Goal: Task Accomplishment & Management: Complete application form

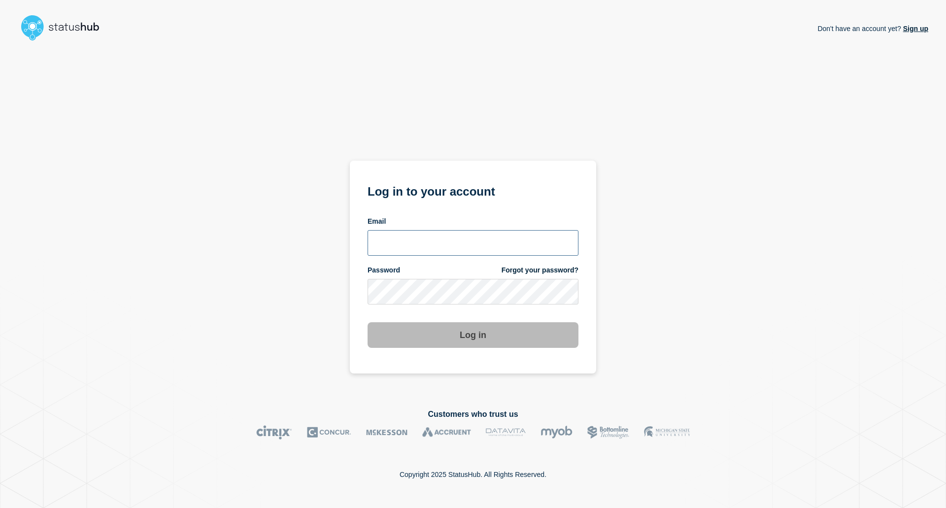
type input "[EMAIL_ADDRESS][DOMAIN_NAME]"
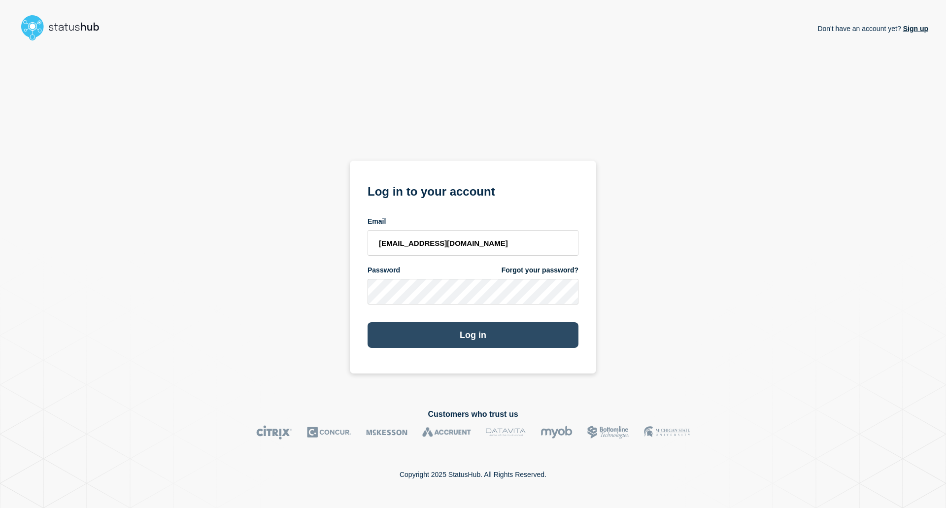
click at [427, 335] on button "Log in" at bounding box center [473, 335] width 211 height 26
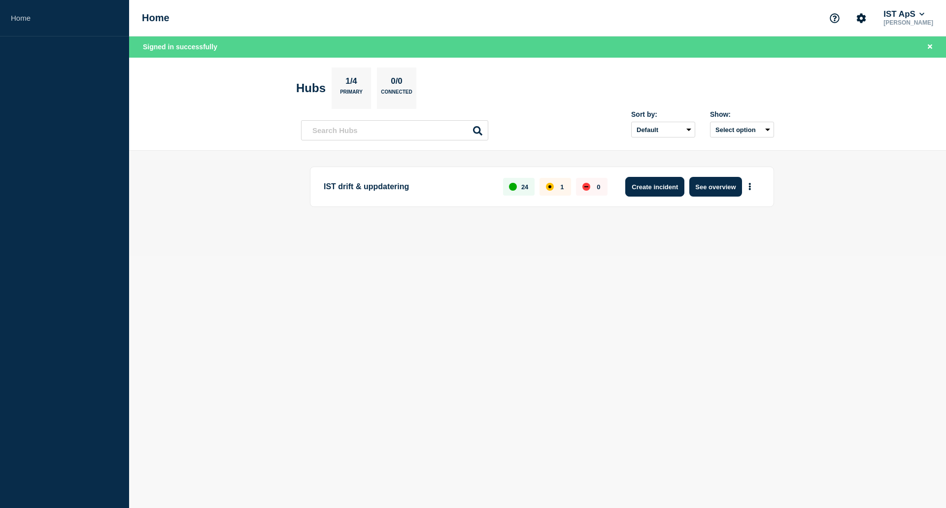
click at [647, 184] on button "Create incident" at bounding box center [654, 187] width 59 height 20
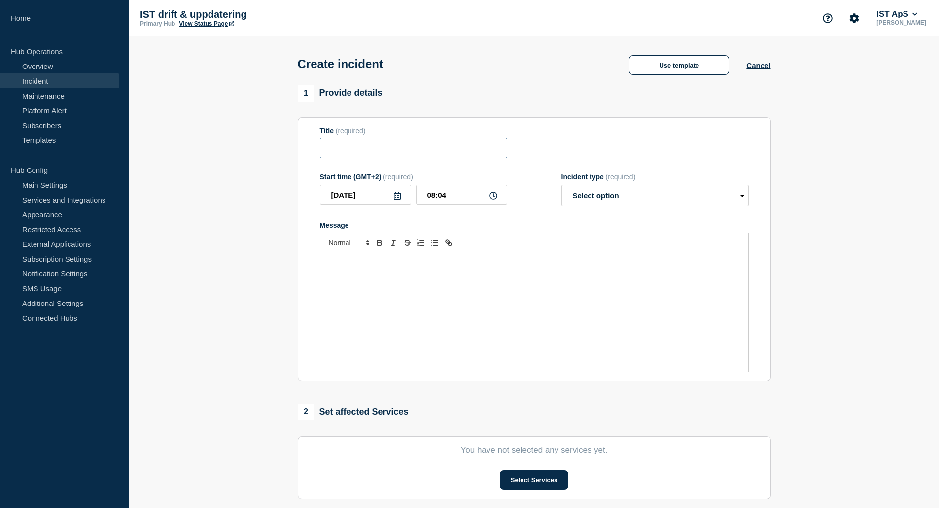
click at [439, 154] on input "Title" at bounding box center [413, 148] width 187 height 20
type input "Driftproblem"
click at [364, 275] on div "Message" at bounding box center [534, 312] width 428 height 118
paste div "Message"
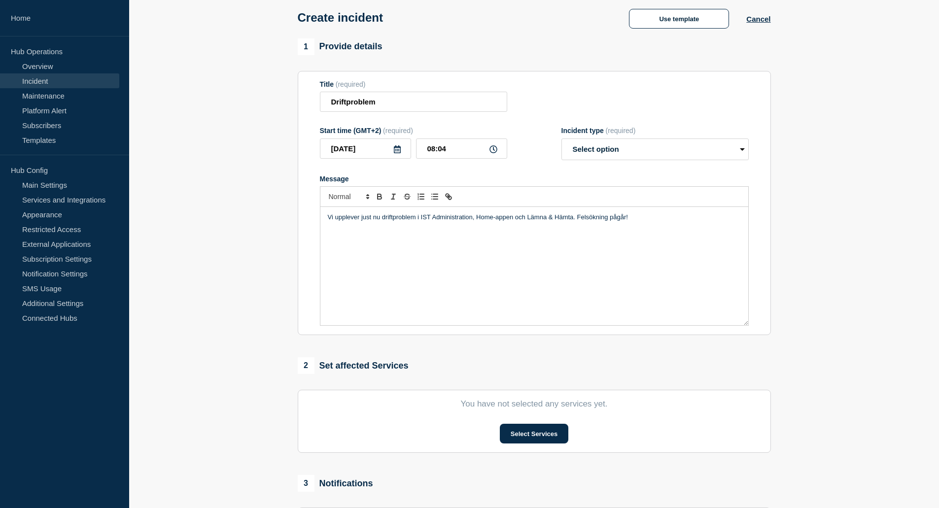
scroll to position [99, 0]
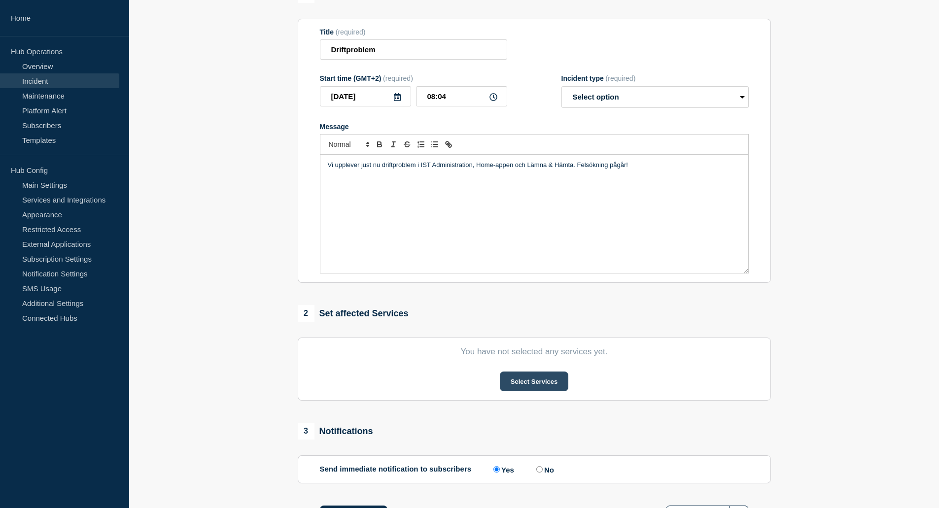
click at [539, 391] on button "Select Services" at bounding box center [534, 381] width 68 height 20
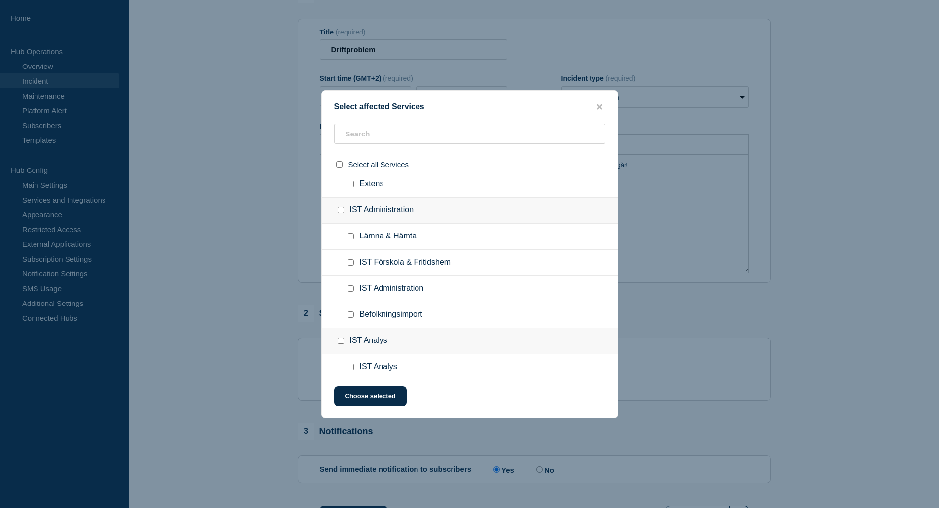
scroll to position [394, 0]
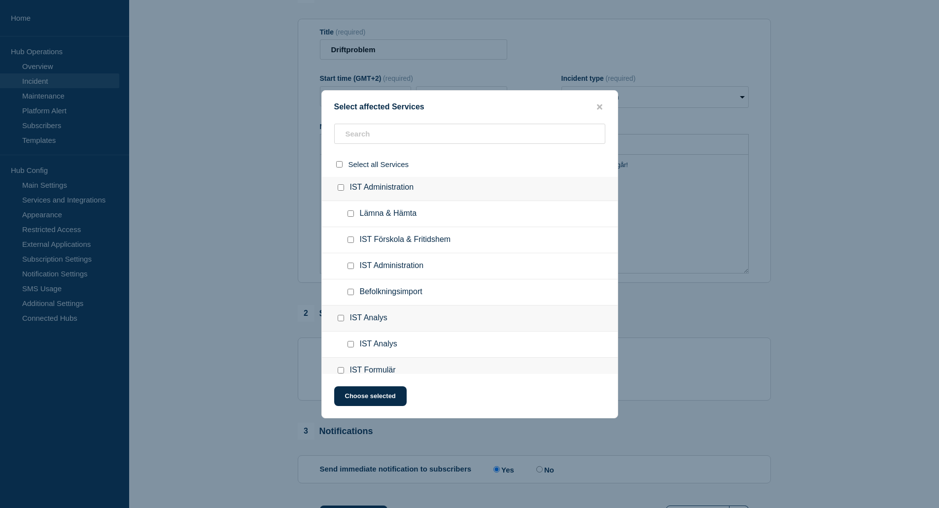
click at [352, 215] on input "Lämna & Hämta checkbox" at bounding box center [350, 213] width 6 height 6
checkbox input "true"
click at [352, 268] on input "IST Administration checkbox" at bounding box center [350, 266] width 6 height 6
checkbox input "true"
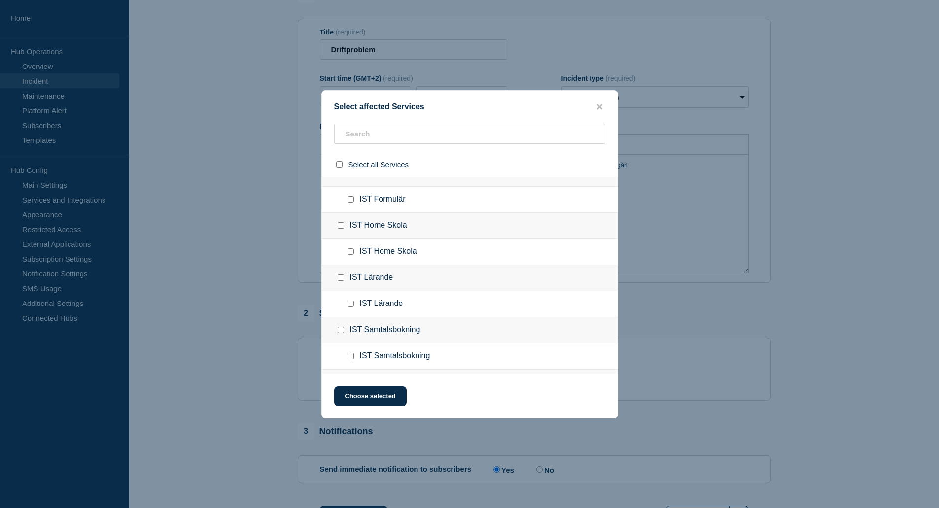
scroll to position [640, 0]
click at [353, 204] on input "IST Home Skola checkbox" at bounding box center [350, 202] width 6 height 6
checkbox input "true"
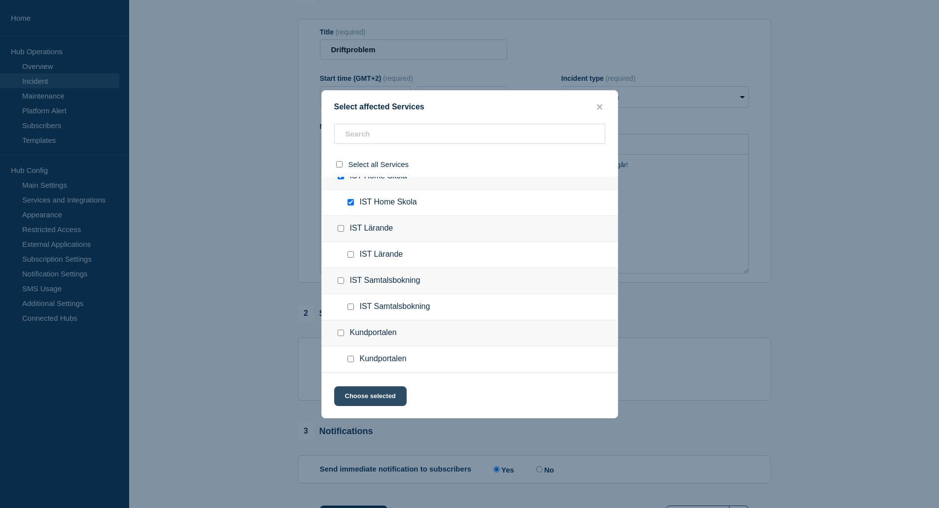
click at [380, 394] on button "Choose selected" at bounding box center [370, 396] width 72 height 20
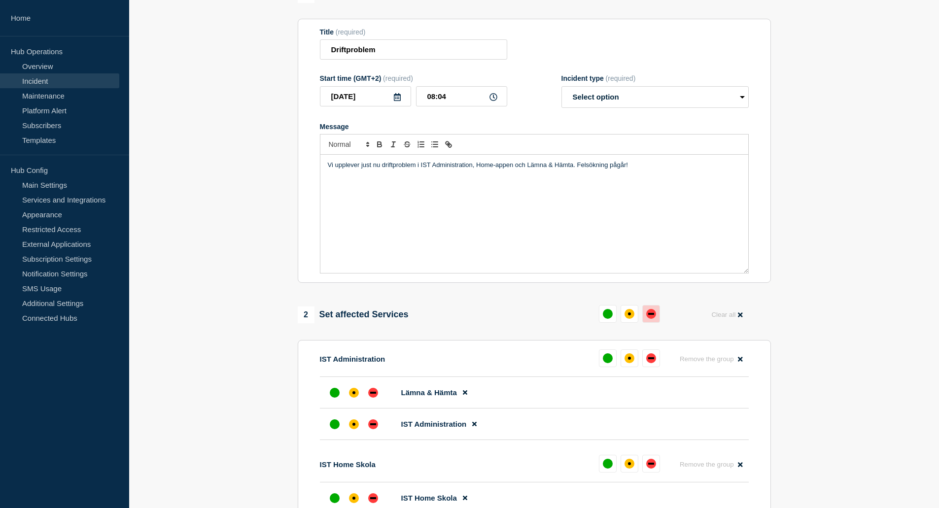
click at [649, 315] on div "down" at bounding box center [651, 314] width 6 height 2
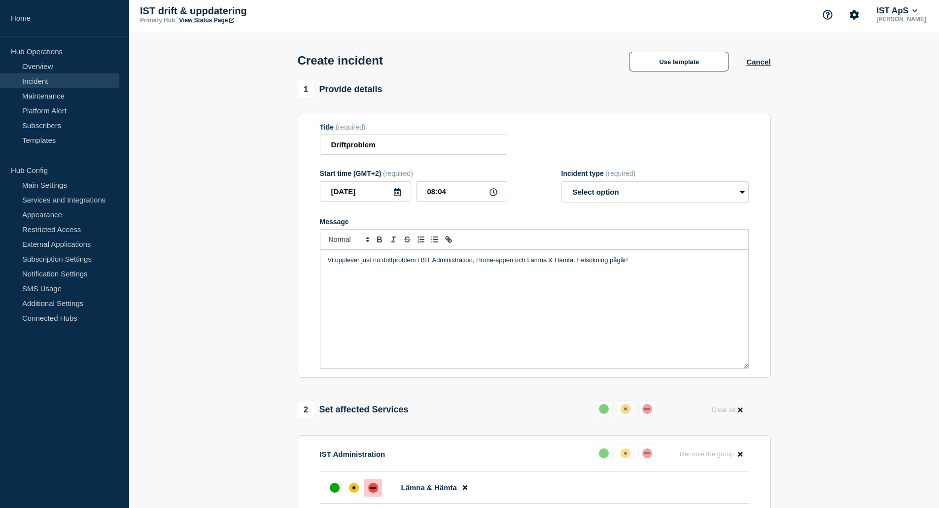
scroll to position [0, 0]
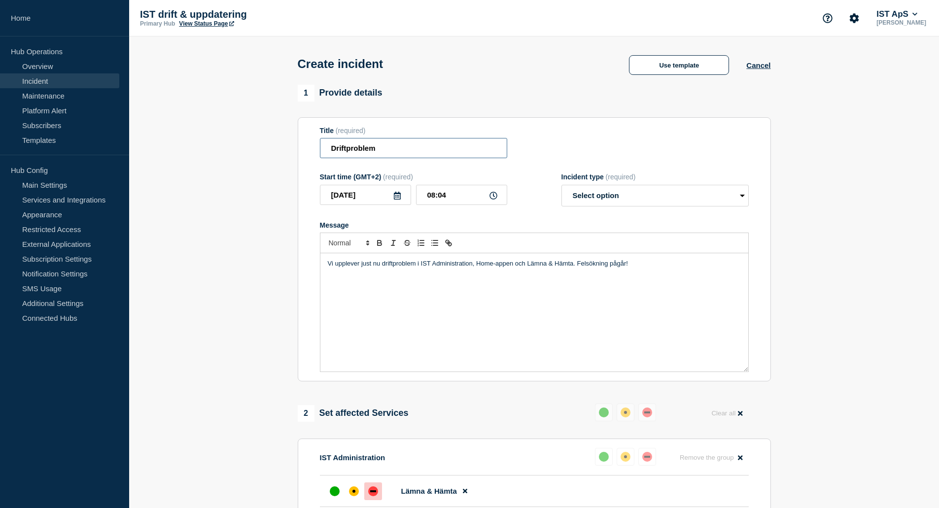
click at [420, 153] on input "Driftproblem" at bounding box center [413, 148] width 187 height 20
paste input "Pågående driftstörning – IST Administration, Home-appen och Lämna & Hämta"
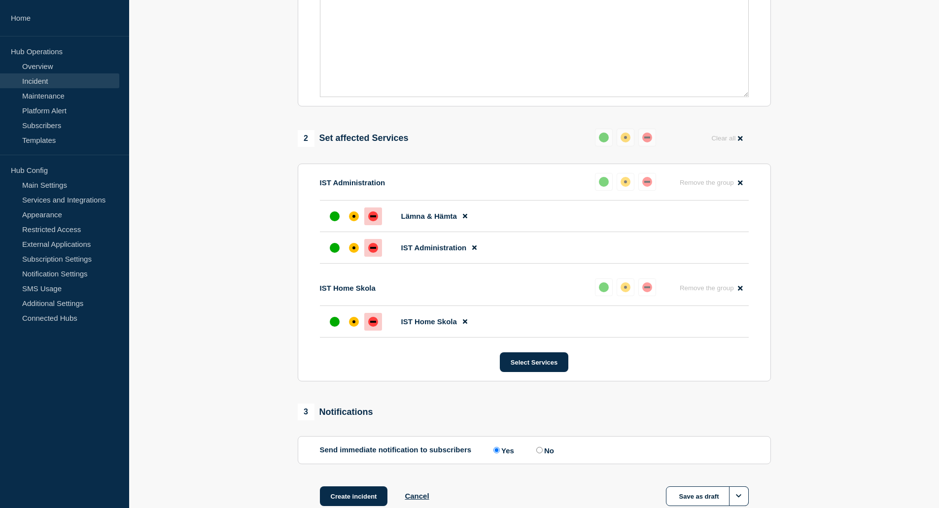
scroll to position [339, 0]
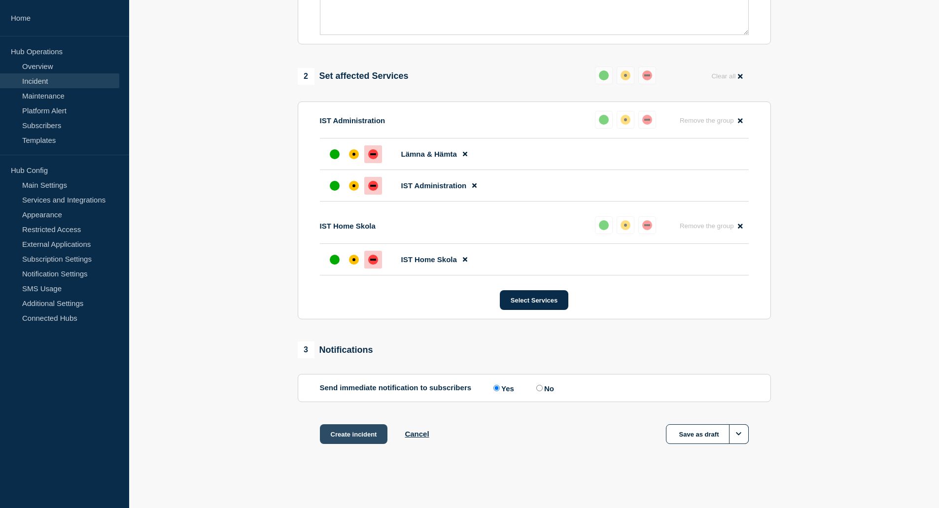
type input "Pågående driftstörning – IST Administration, Home-appen och Lämna & Hämta"
click at [349, 435] on button "Create incident" at bounding box center [354, 434] width 68 height 20
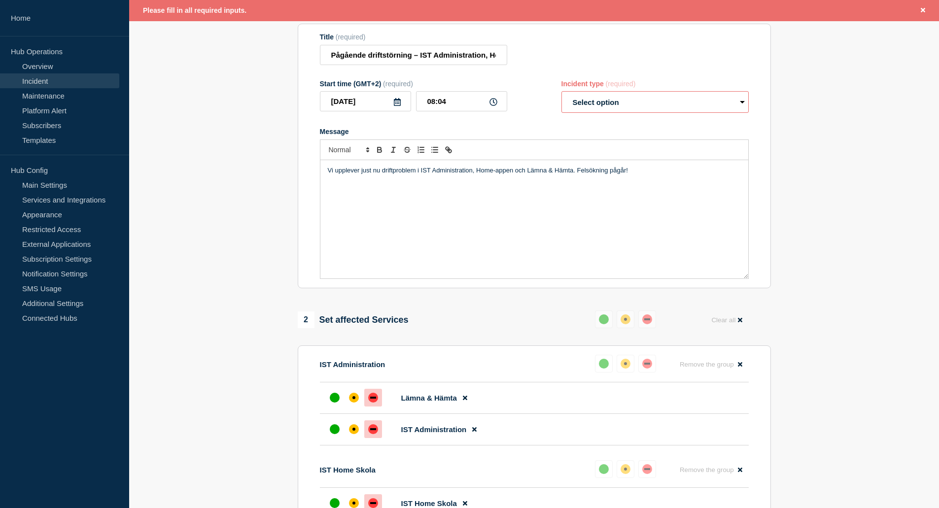
scroll to position [0, 0]
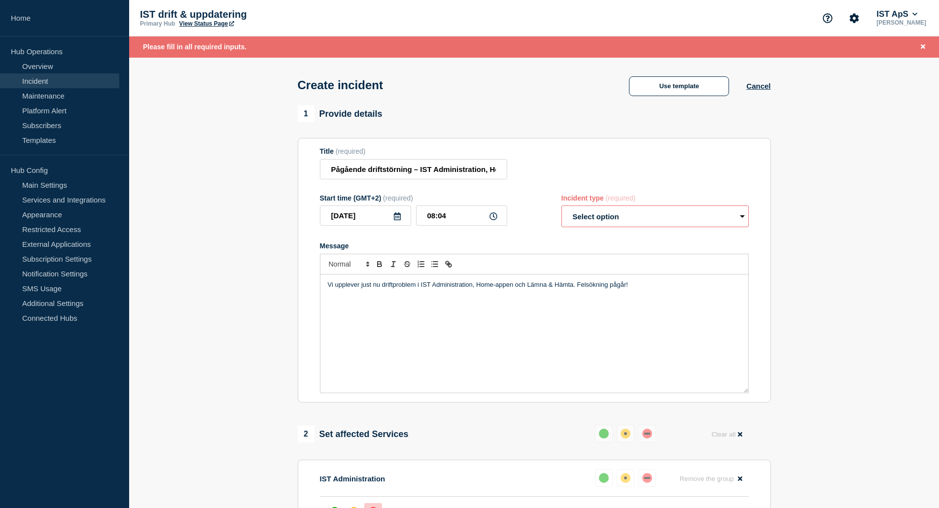
click at [645, 216] on select "Select option Investigating Identified Monitoring" at bounding box center [654, 216] width 187 height 22
select select "investigating"
click at [561, 208] on select "Select option Investigating Identified Monitoring" at bounding box center [654, 216] width 187 height 22
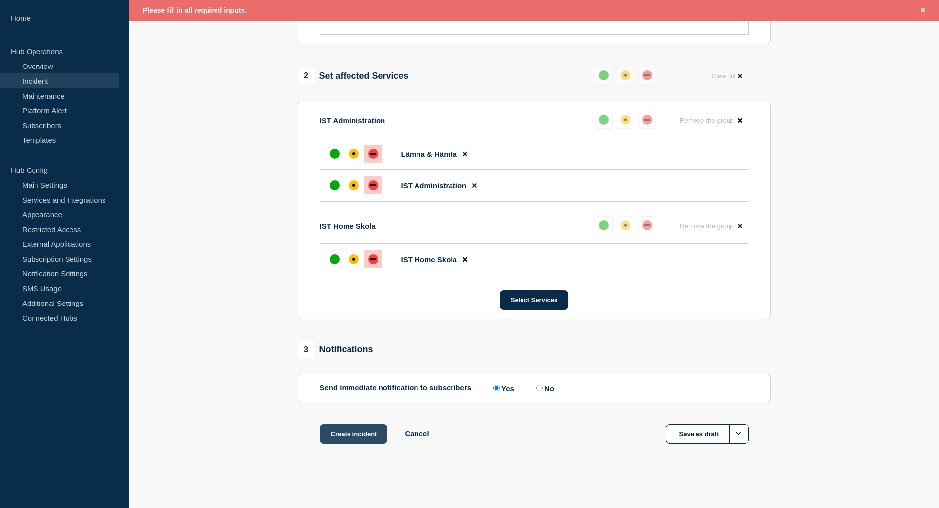
click at [336, 431] on button "Create incident" at bounding box center [354, 434] width 68 height 20
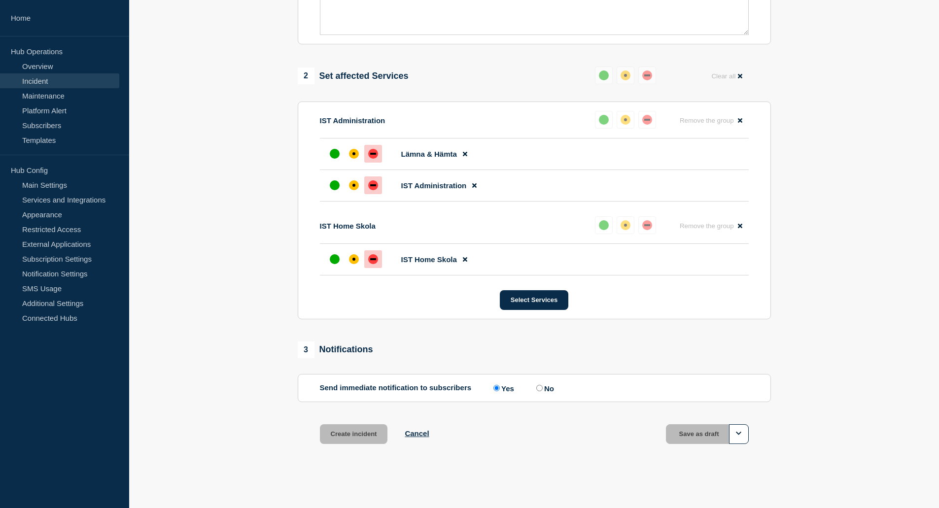
scroll to position [339, 0]
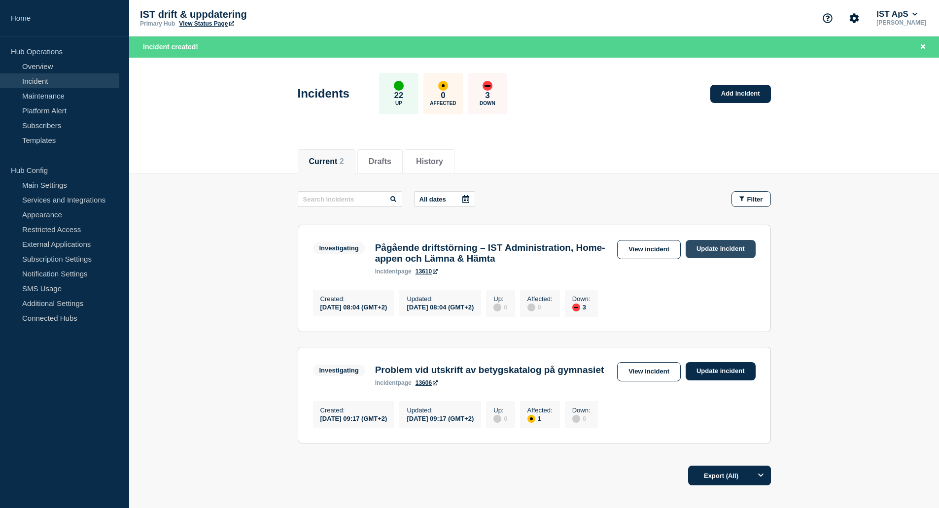
click at [706, 247] on link "Update incident" at bounding box center [720, 249] width 70 height 18
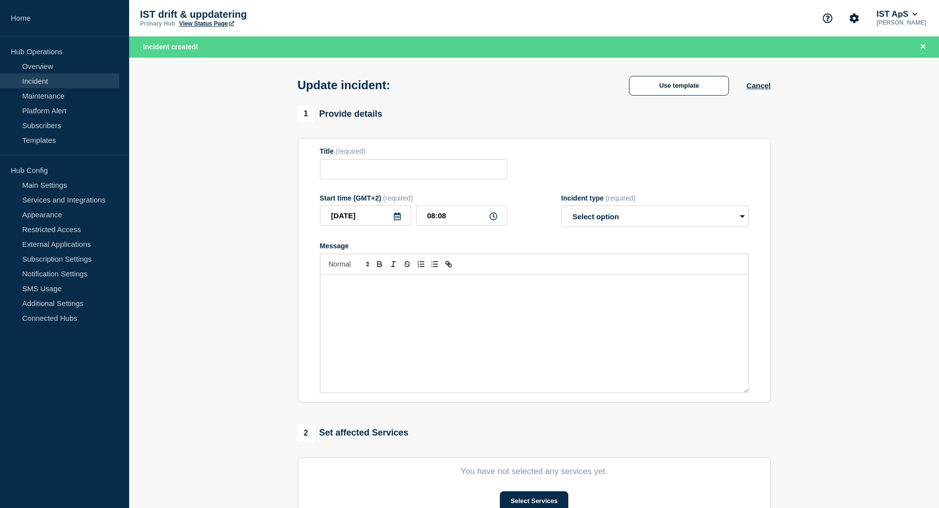
type input "Pågående driftstörning – IST Administration, Home-appen och Lämna & Hämta"
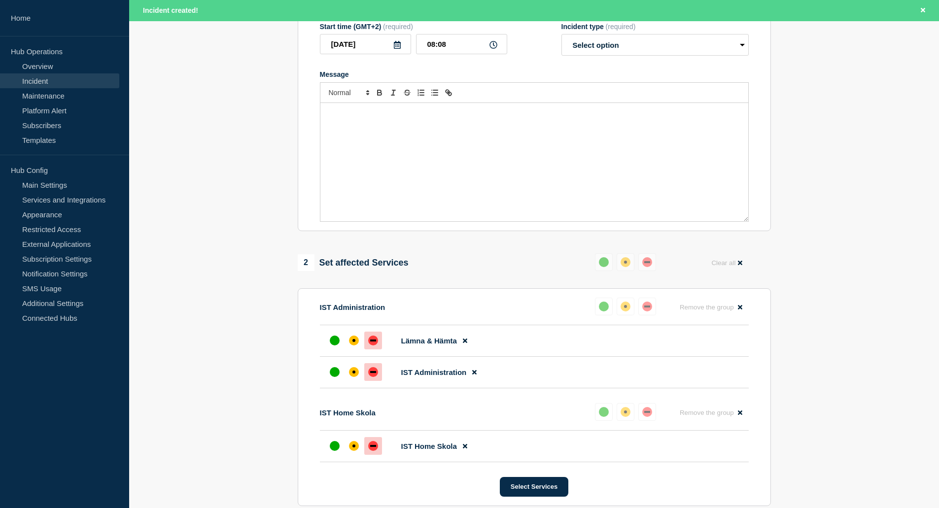
scroll to position [246, 0]
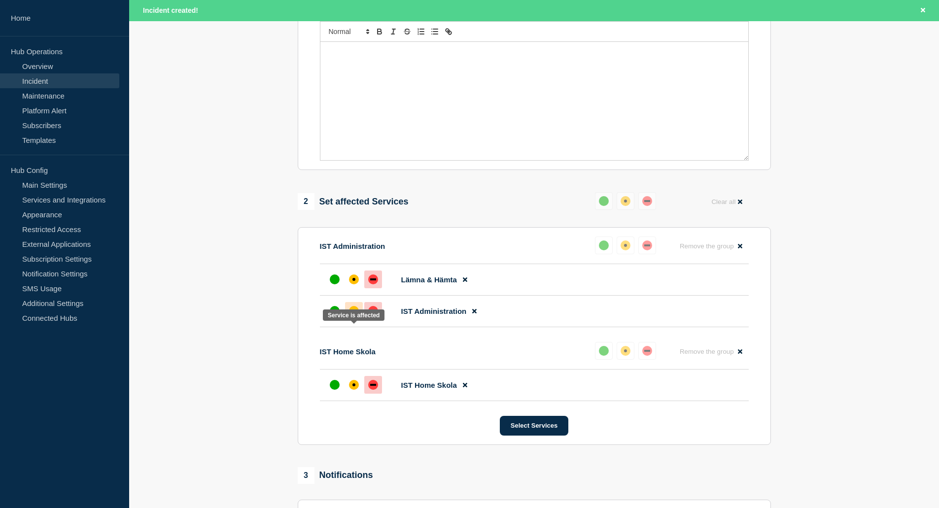
click at [352, 316] on div "affected" at bounding box center [354, 311] width 10 height 10
click at [354, 284] on div "affected" at bounding box center [354, 279] width 10 height 10
click at [359, 394] on div at bounding box center [354, 385] width 18 height 18
click at [550, 436] on button "Select Services" at bounding box center [534, 426] width 68 height 20
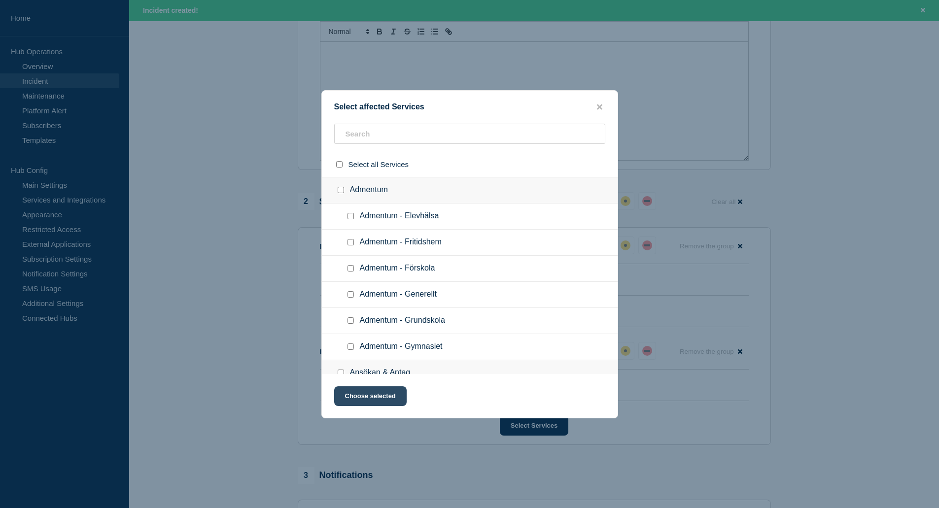
click at [385, 403] on button "Choose selected" at bounding box center [370, 396] width 72 height 20
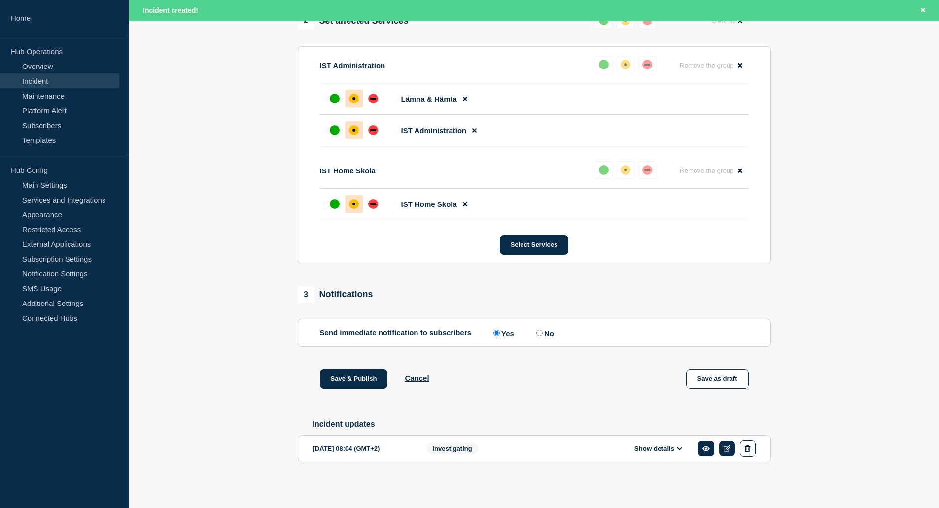
scroll to position [451, 0]
click at [358, 377] on button "Save & Publish" at bounding box center [354, 379] width 68 height 20
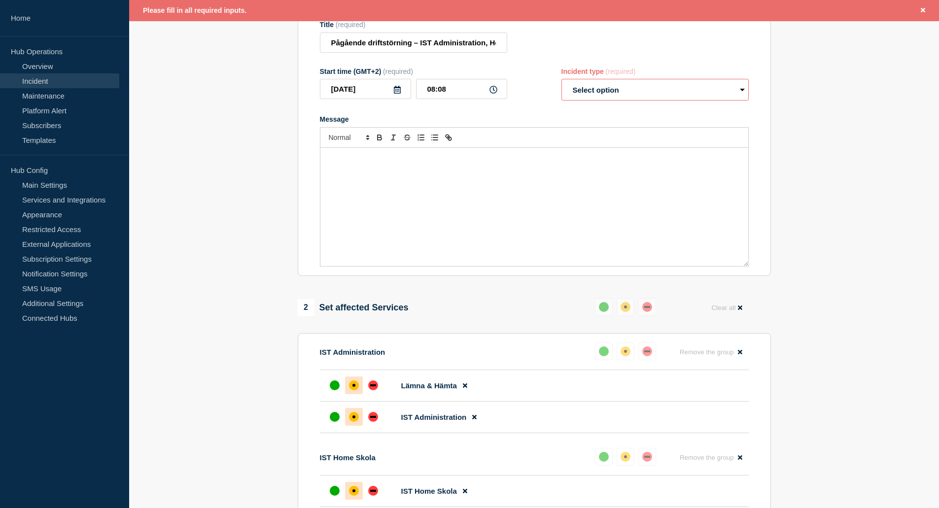
scroll to position [57, 0]
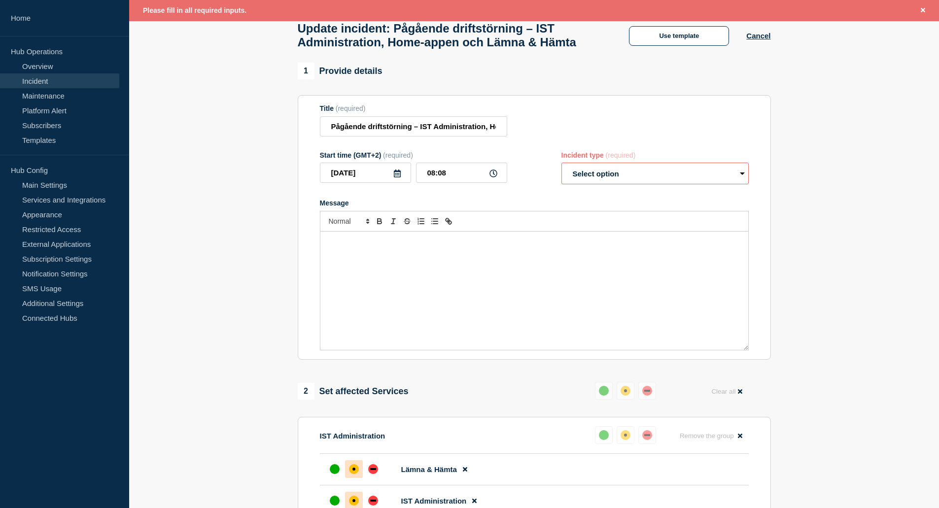
click at [652, 184] on select "Select option Investigating Identified Monitoring Resolved" at bounding box center [654, 174] width 187 height 22
select select "investigating"
click at [561, 184] on select "Select option Investigating Identified Monitoring Resolved" at bounding box center [654, 174] width 187 height 22
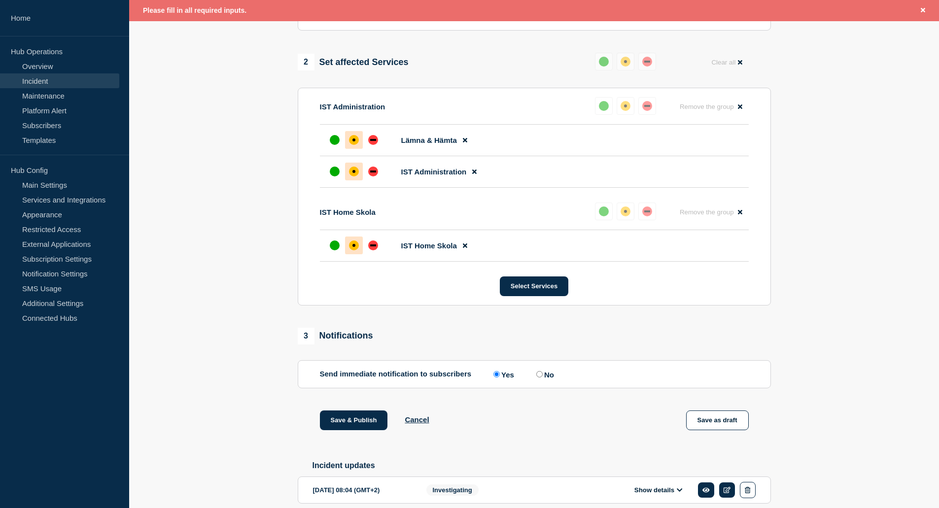
scroll to position [451, 0]
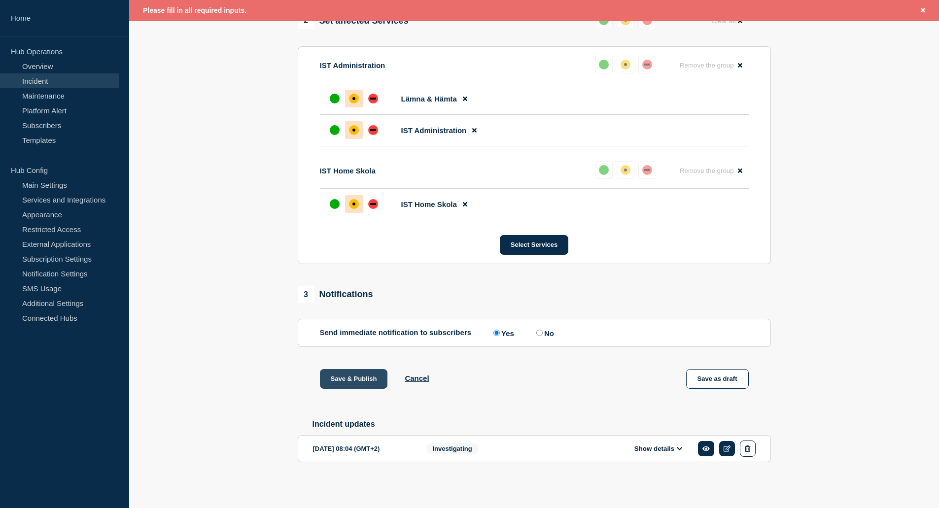
click at [355, 377] on button "Save & Publish" at bounding box center [354, 379] width 68 height 20
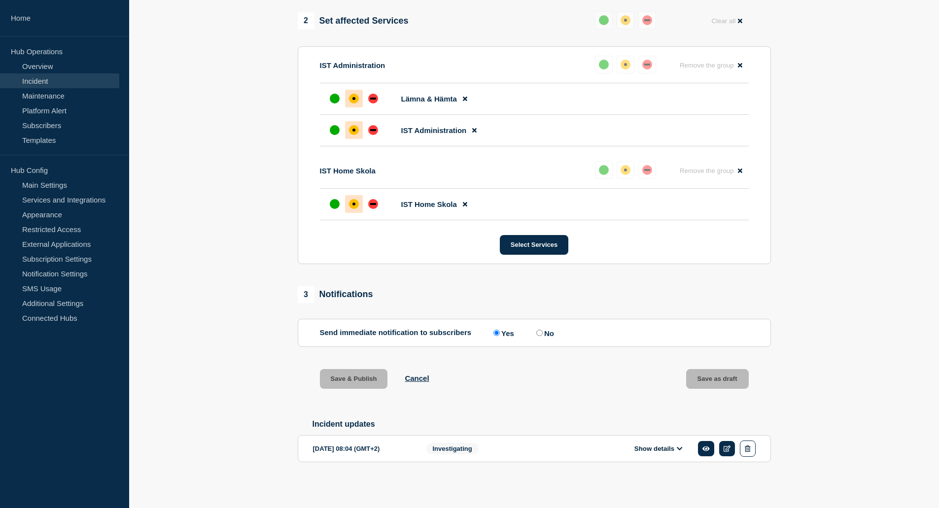
scroll to position [430, 0]
